Goal: Information Seeking & Learning: Learn about a topic

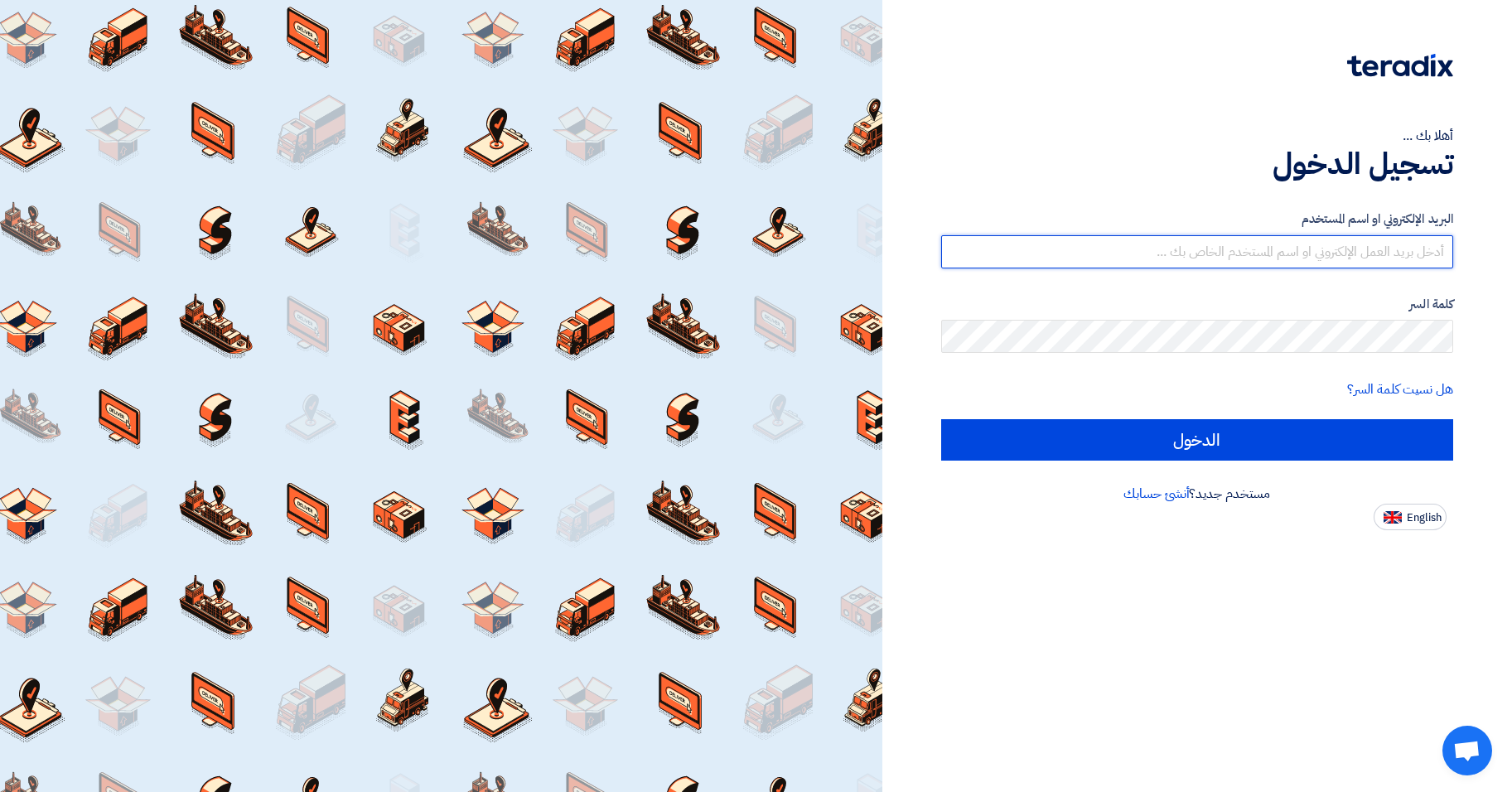
type input "[EMAIL_ADDRESS][DOMAIN_NAME]"
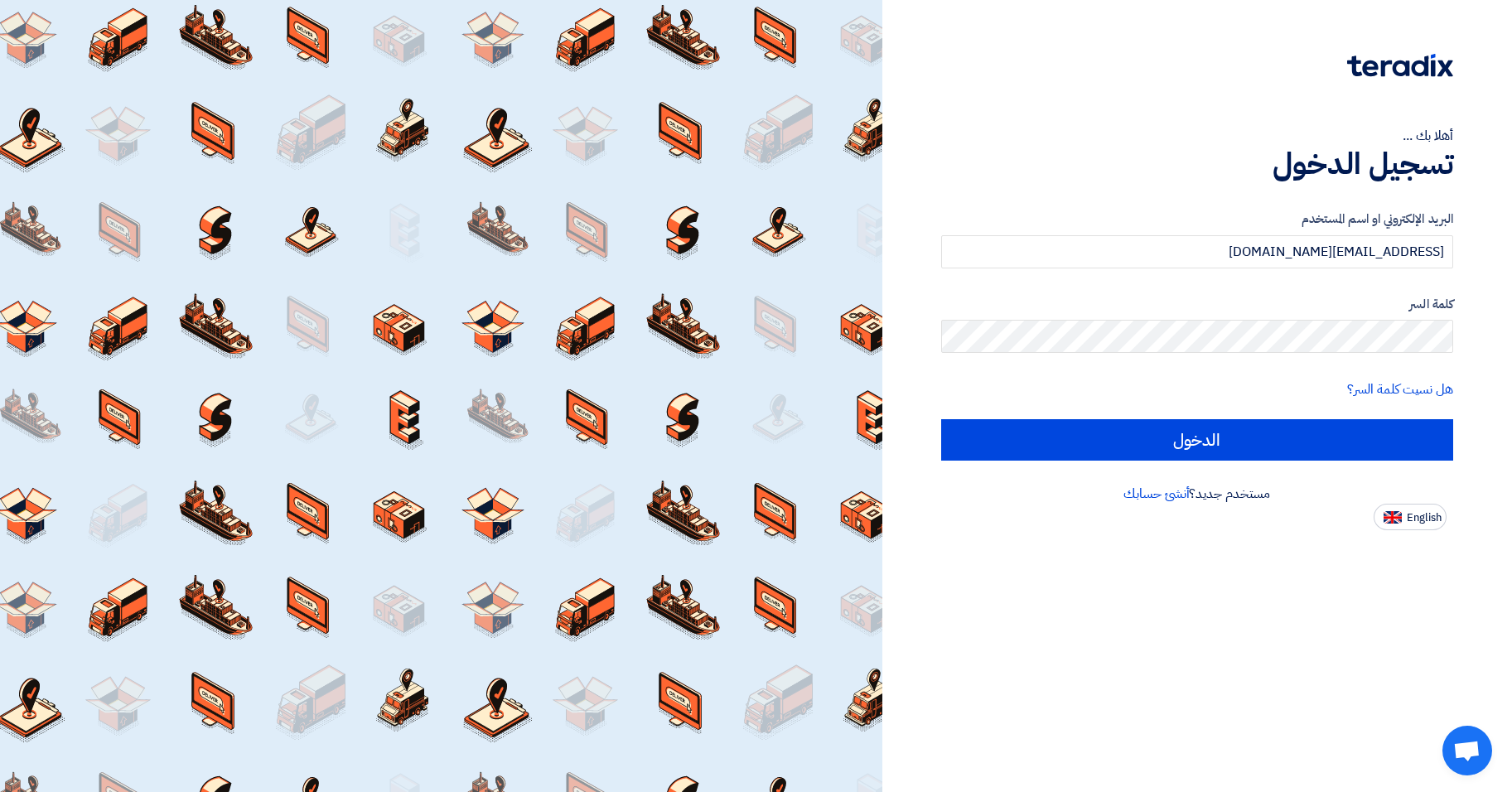
drag, startPoint x: 1117, startPoint y: 602, endPoint x: 1105, endPoint y: 567, distance: 37.0
click at [1117, 602] on div "أهلا بك ... تسجيل الدخول البريد الإلكتروني او اسم المستخدم [EMAIL_ADDRESS][DOMA…" at bounding box center [1197, 396] width 630 height 792
drag, startPoint x: 1017, startPoint y: 650, endPoint x: 1011, endPoint y: 631, distance: 19.9
click at [1015, 647] on div "أهلا بك ... تسجيل الدخول البريد الإلكتروني او اسم المستخدم [EMAIL_ADDRESS][DOMA…" at bounding box center [1197, 396] width 630 height 792
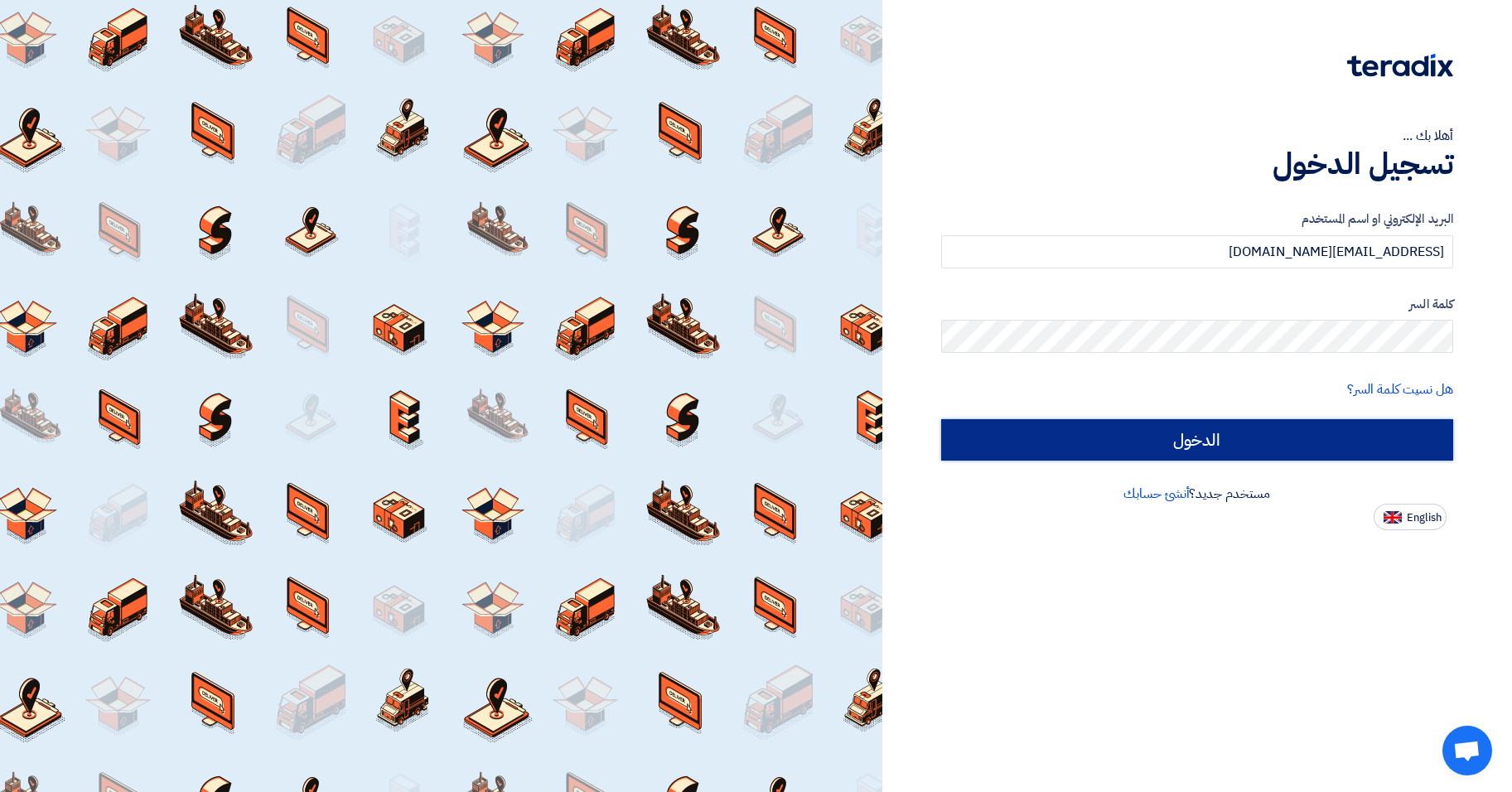
click at [1019, 434] on input "الدخول" at bounding box center [1197, 440] width 512 height 42
type input "Sign in"
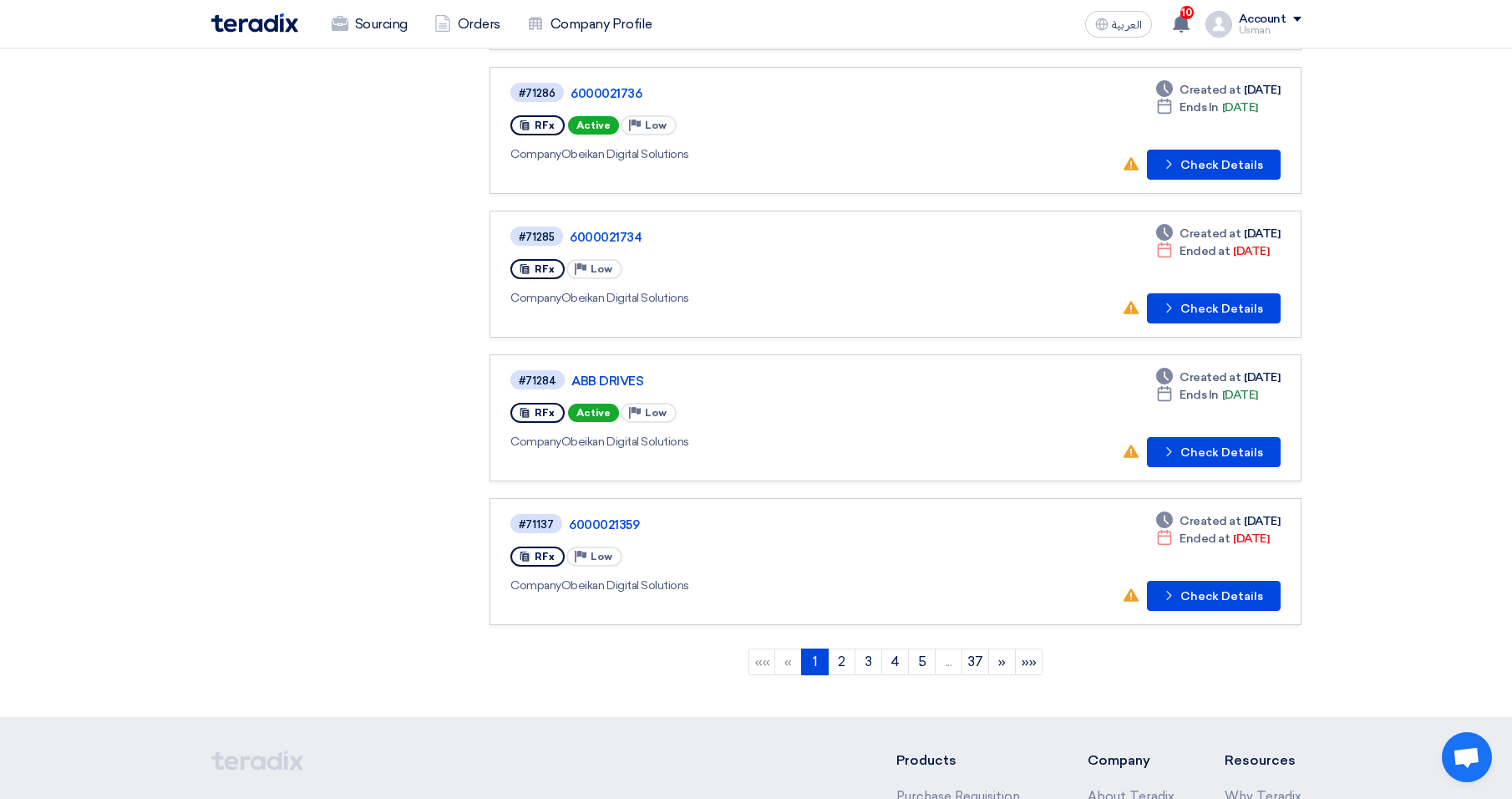
scroll to position [1003, 0]
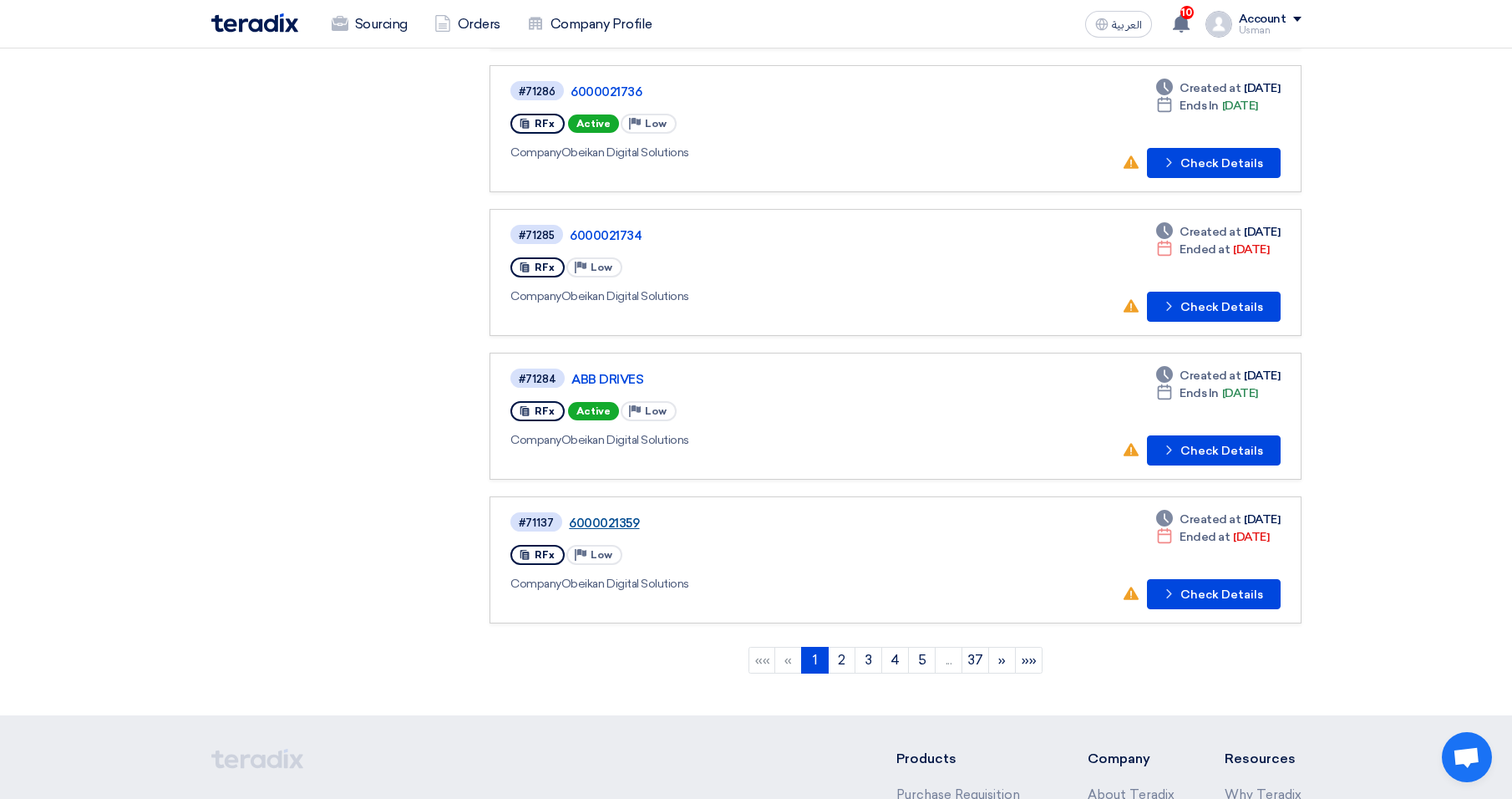
click at [603, 525] on link "6000021359" at bounding box center [778, 523] width 417 height 15
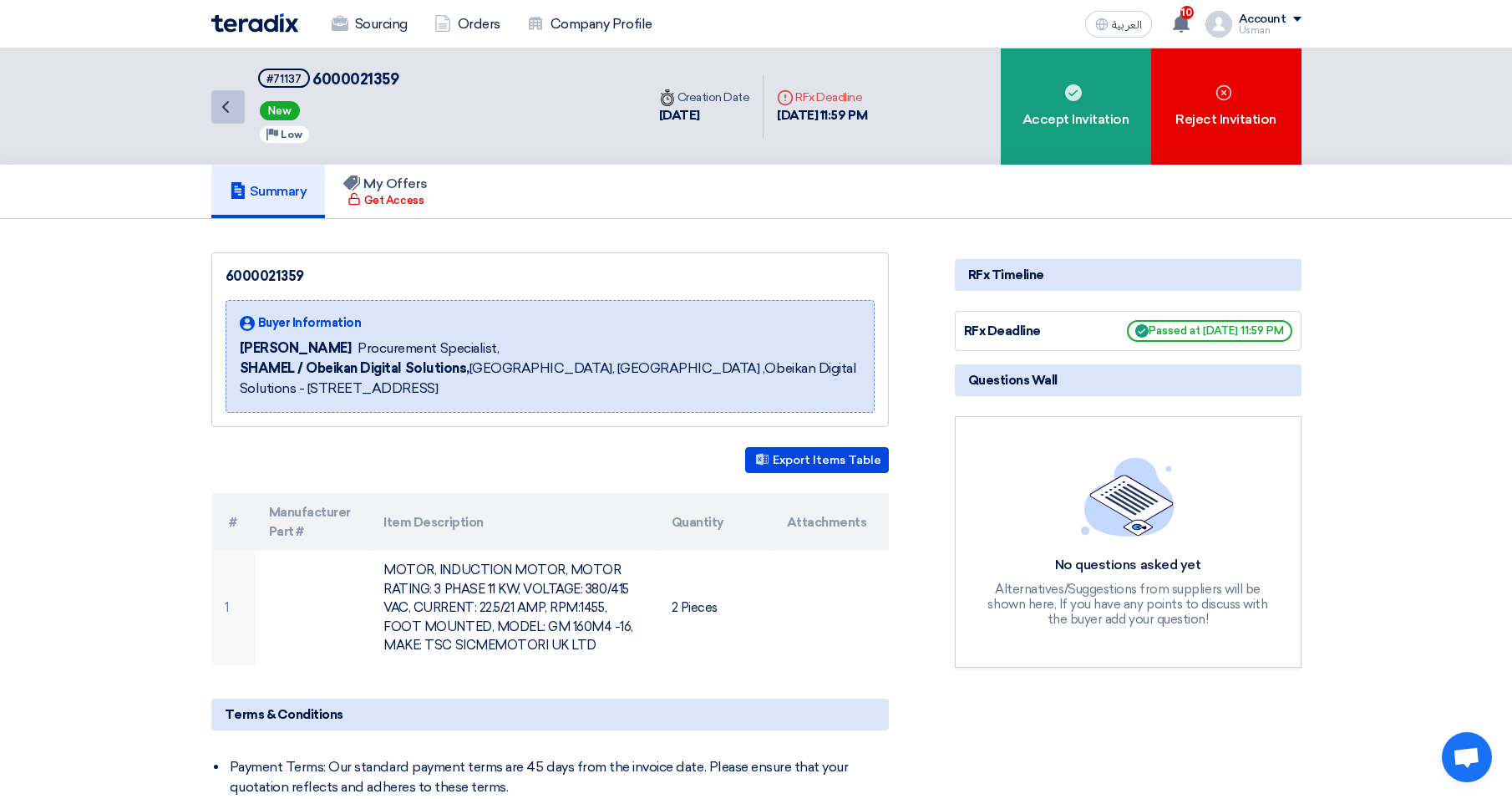
click at [233, 107] on icon "Back" at bounding box center [225, 107] width 20 height 20
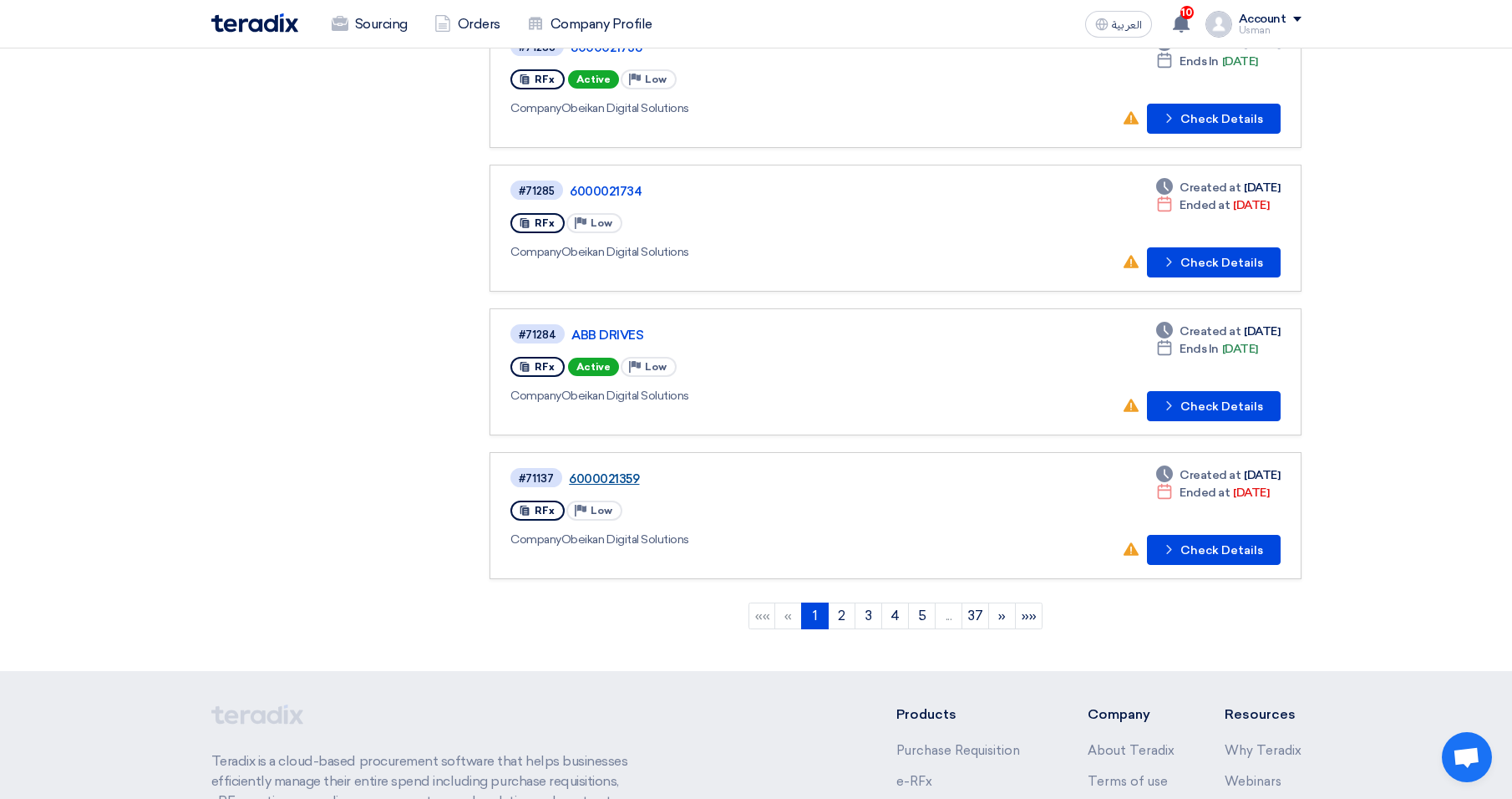
scroll to position [964, 0]
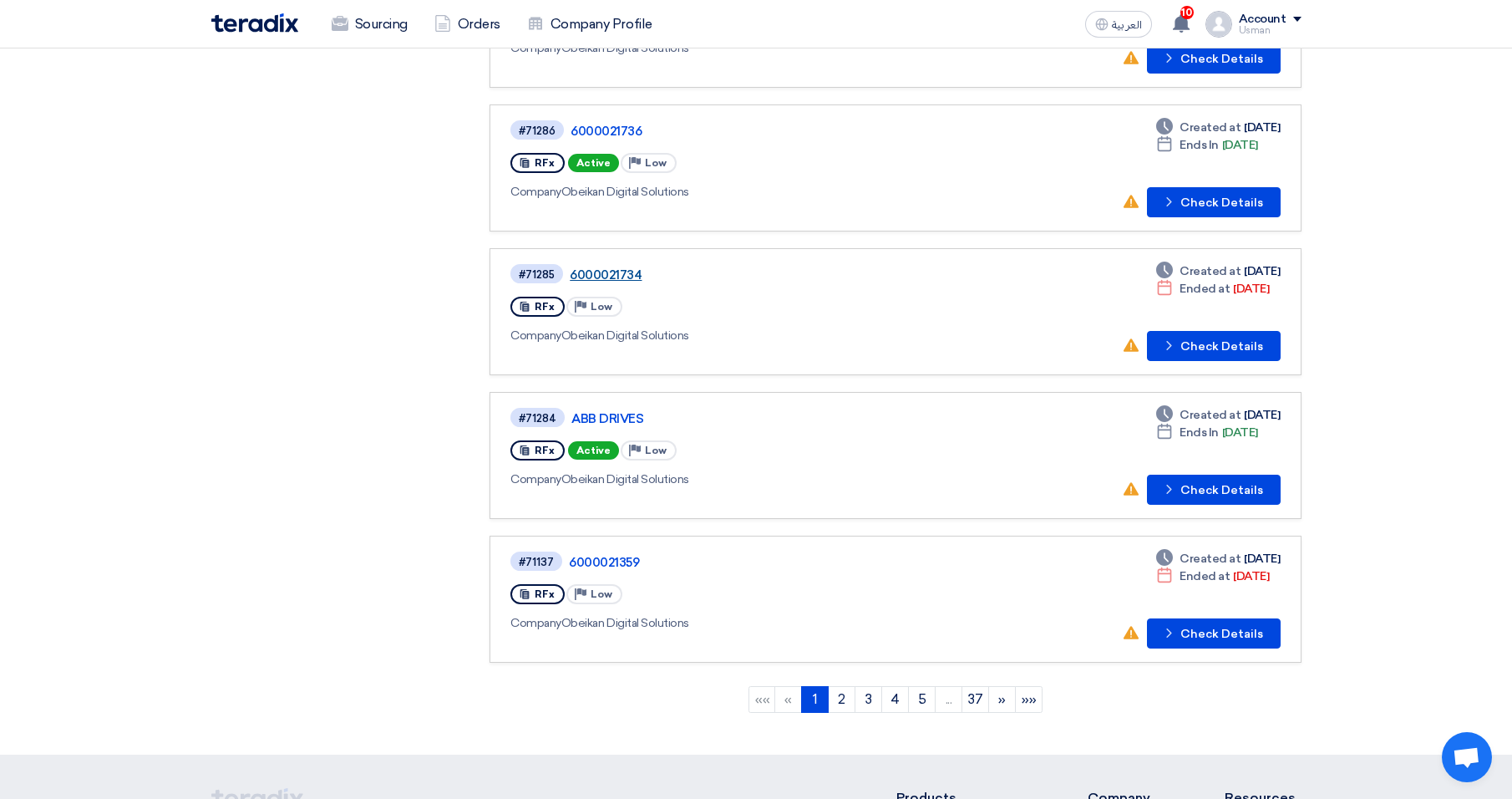
click at [604, 268] on link "6000021734" at bounding box center [778, 275] width 417 height 15
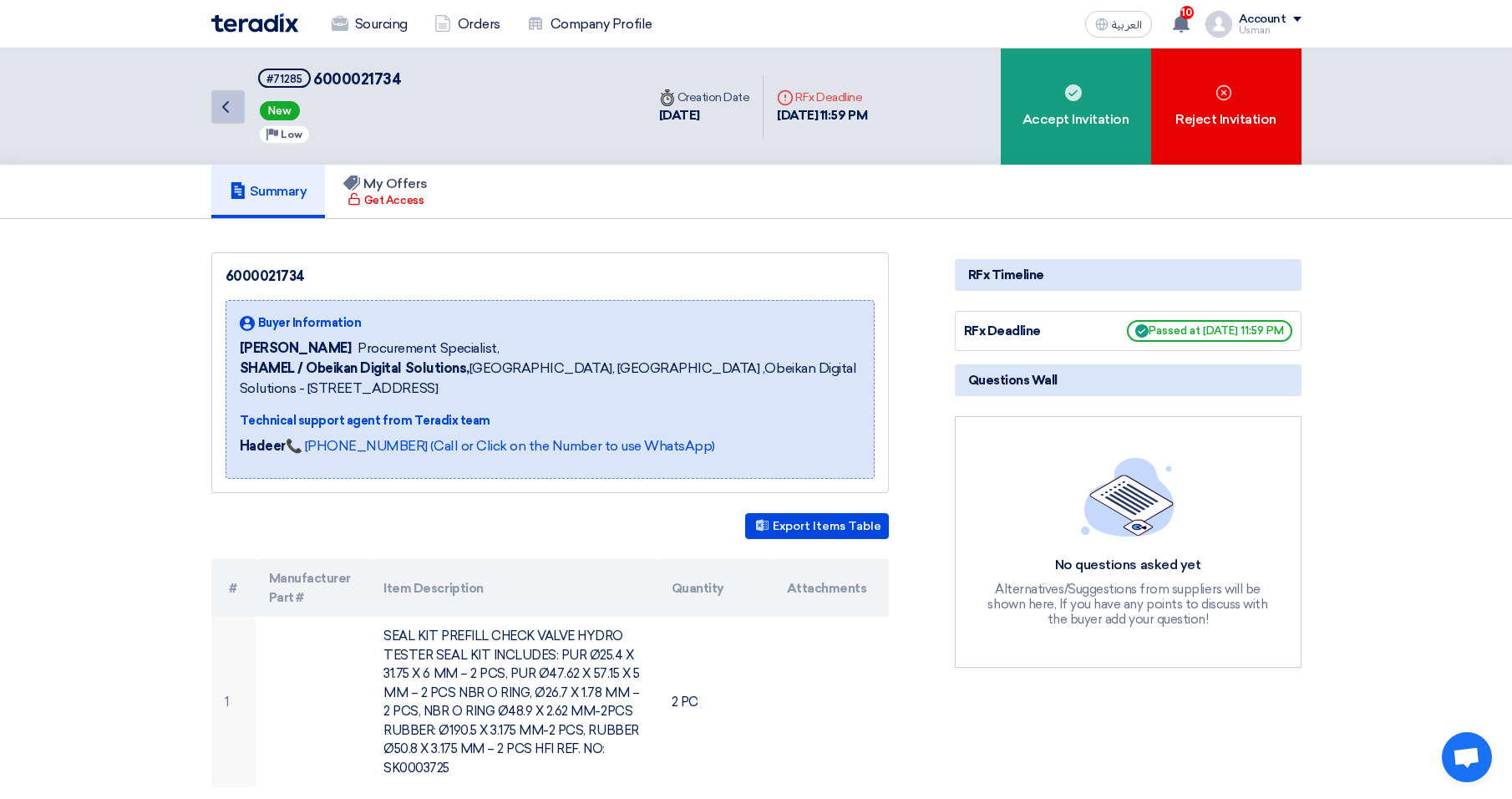
click at [236, 106] on link "Back" at bounding box center [228, 107] width 34 height 34
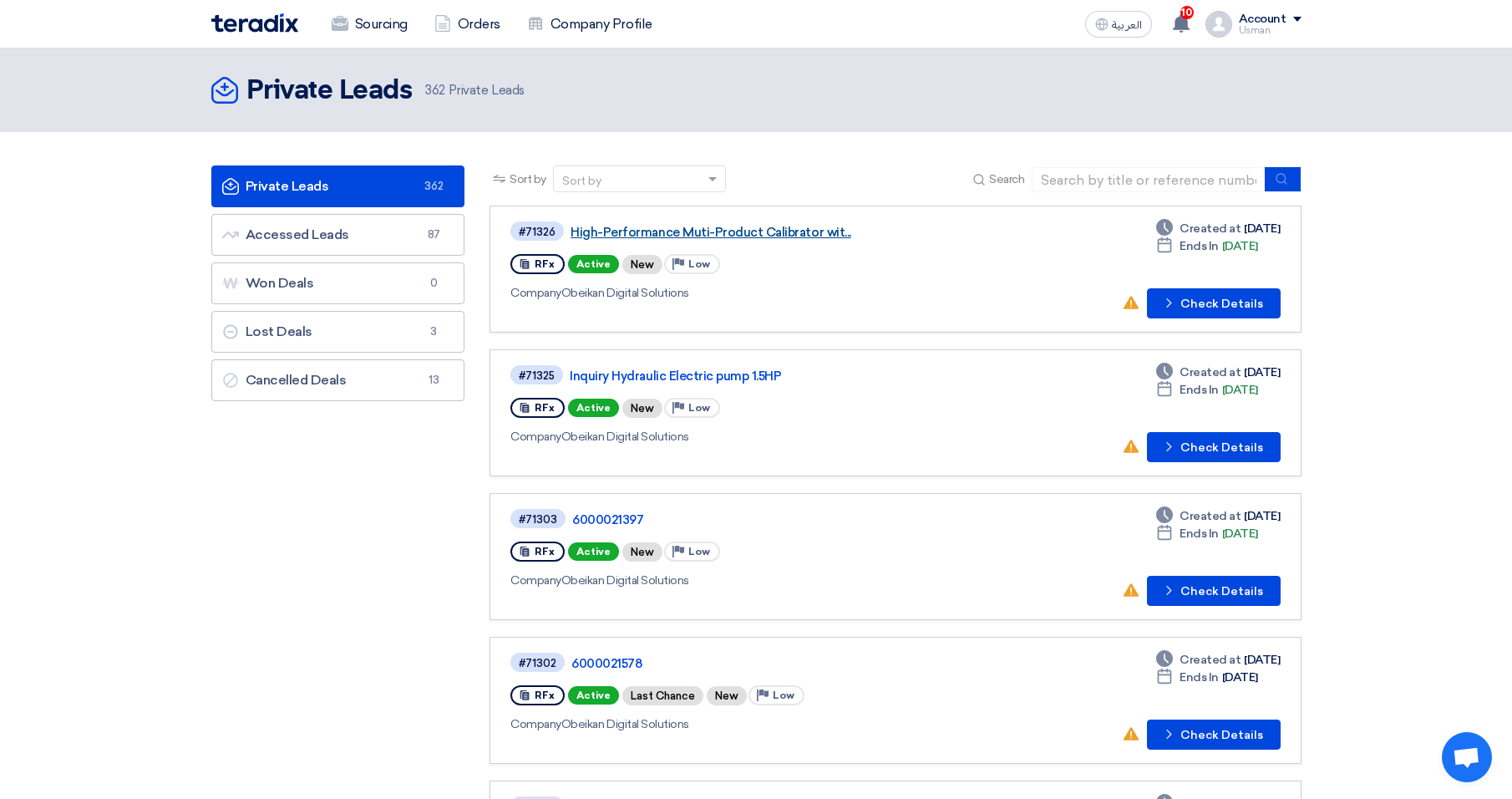
click at [751, 226] on link "High-Performance Muti-Product Calibrator wit..." at bounding box center [779, 232] width 417 height 15
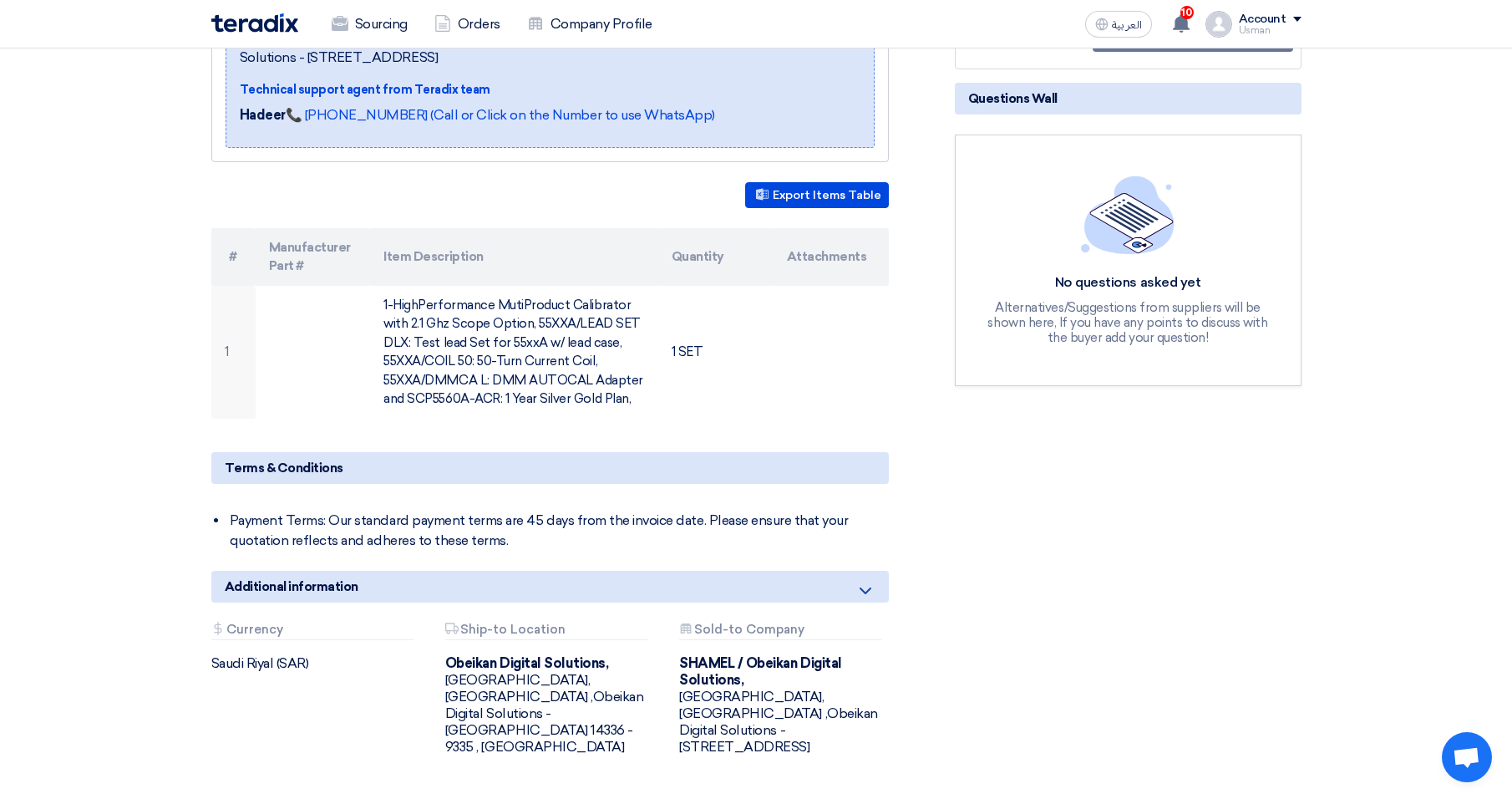
scroll to position [83, 0]
